Goal: Find specific page/section

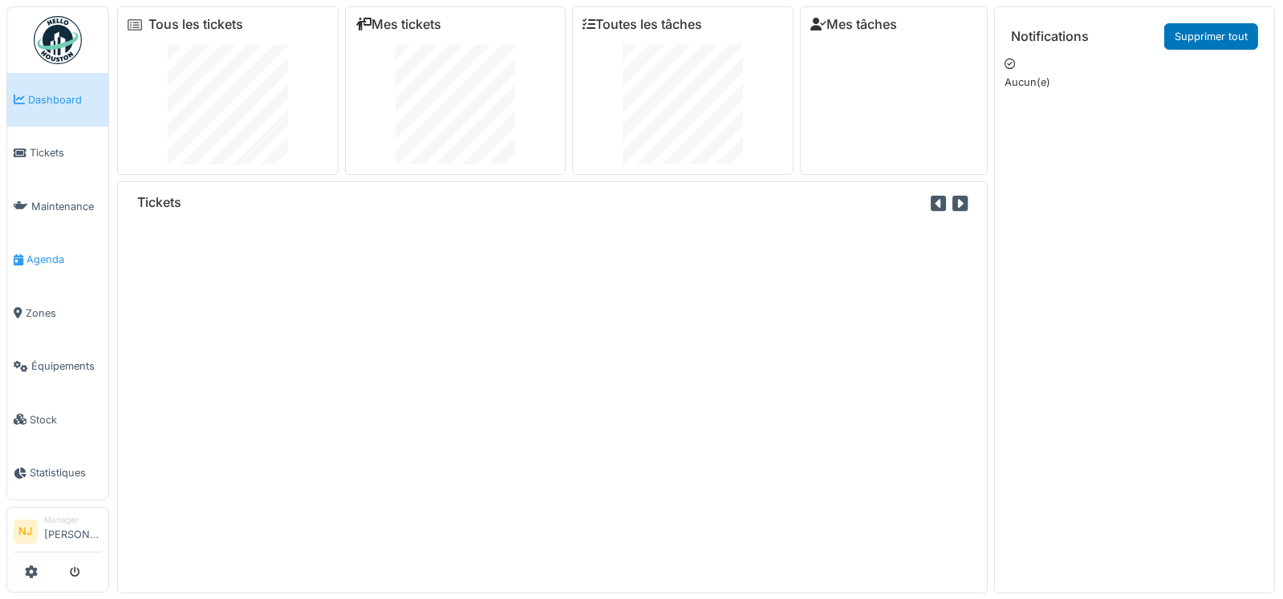
click at [51, 253] on span "Agenda" at bounding box center [63, 259] width 75 height 15
click at [40, 253] on span "Agenda" at bounding box center [63, 259] width 75 height 15
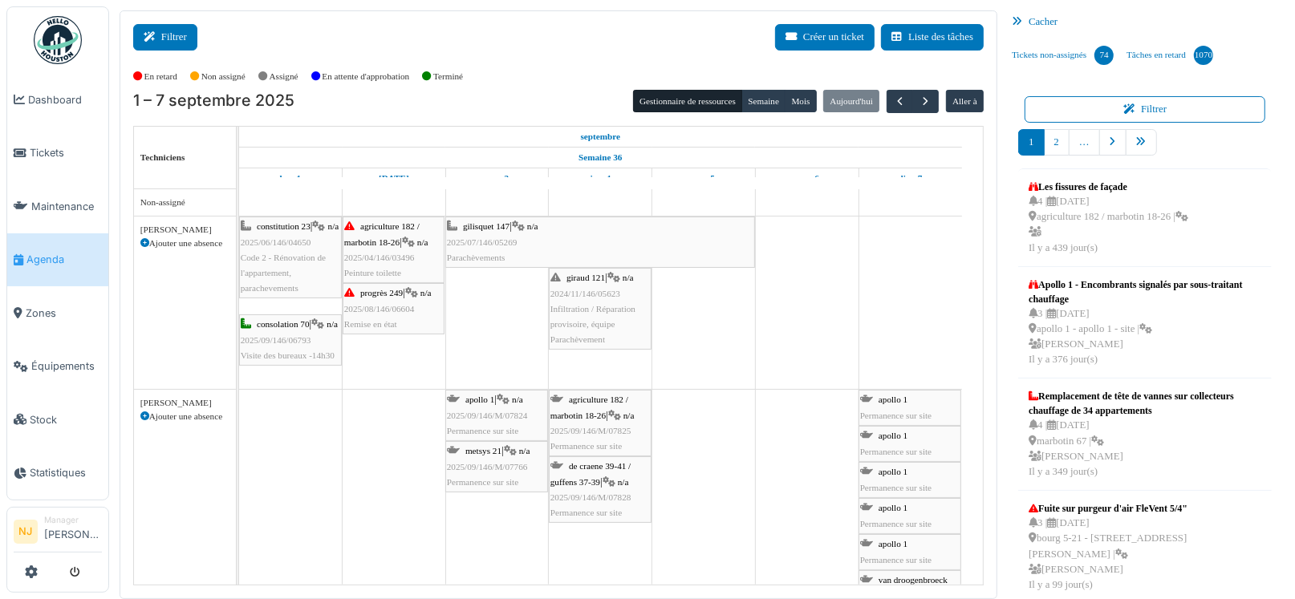
click at [162, 31] on button "Filtrer" at bounding box center [165, 37] width 64 height 26
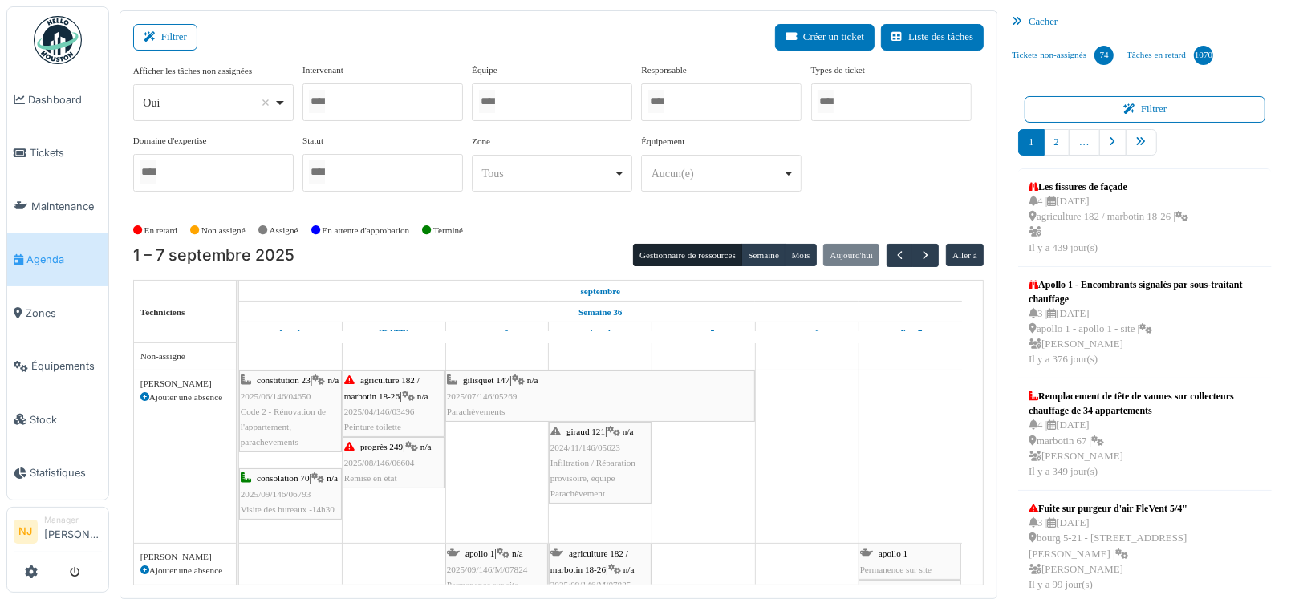
click at [514, 98] on div at bounding box center [552, 102] width 160 height 38
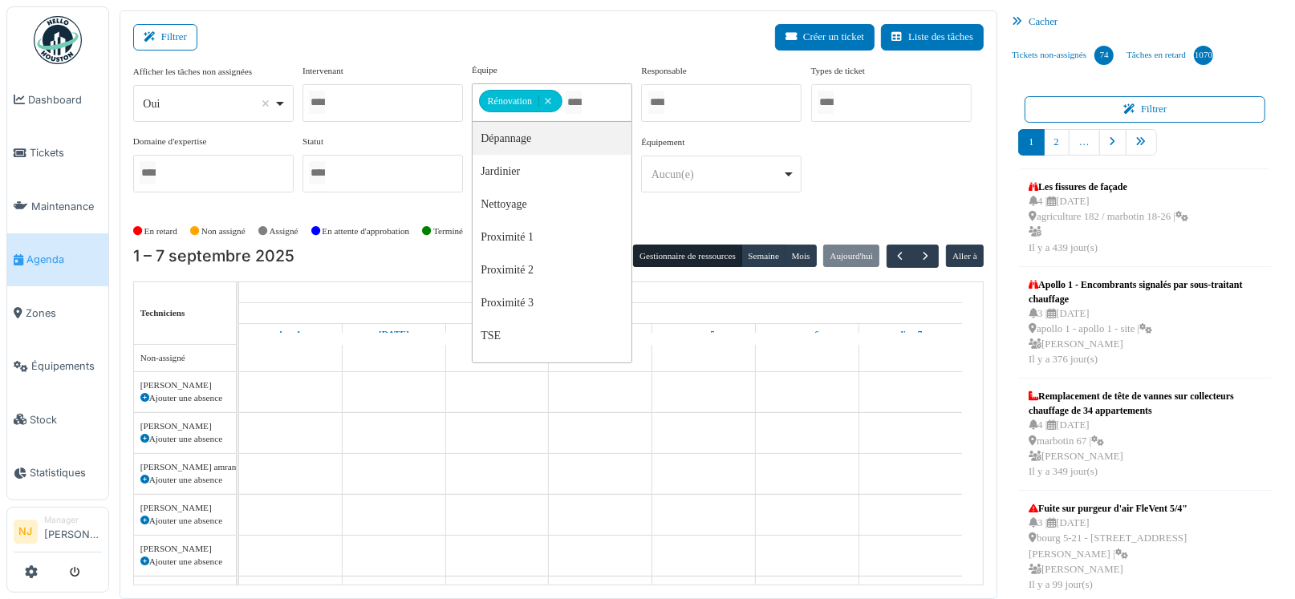
click at [400, 38] on div "Filtrer Créer un ticket Liste des tâches" at bounding box center [558, 43] width 851 height 39
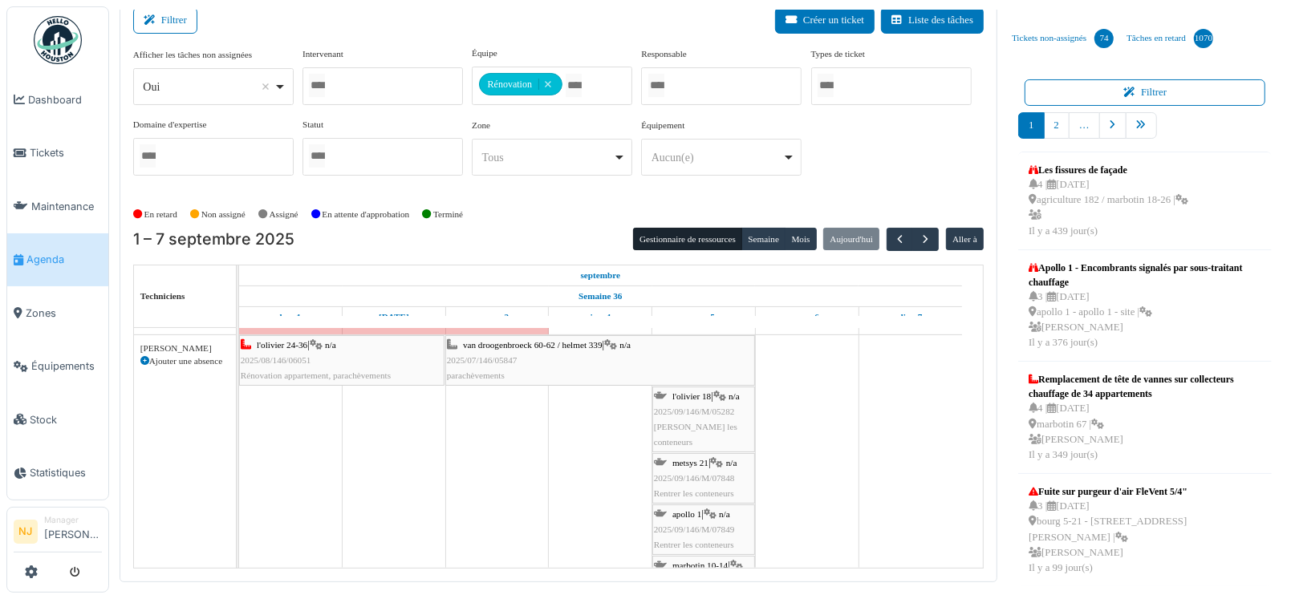
scroll to position [481, 0]
